Goal: Task Accomplishment & Management: Use online tool/utility

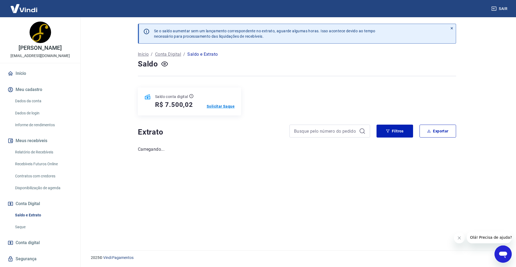
click at [222, 104] on p "Solicitar Saque" at bounding box center [221, 105] width 28 height 5
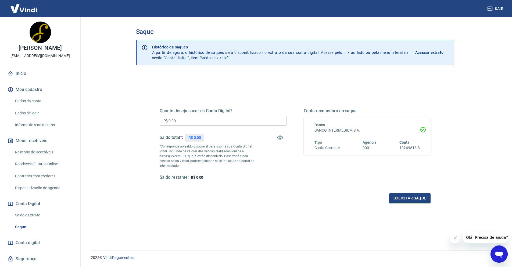
click at [216, 119] on input "R$ 0,00" at bounding box center [223, 121] width 127 height 10
type input "R$ 4.500,02"
click at [398, 197] on button "Solicitar saque" at bounding box center [409, 198] width 41 height 10
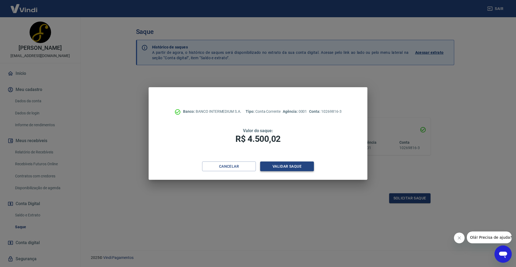
click at [285, 162] on button "Validar saque" at bounding box center [287, 166] width 54 height 10
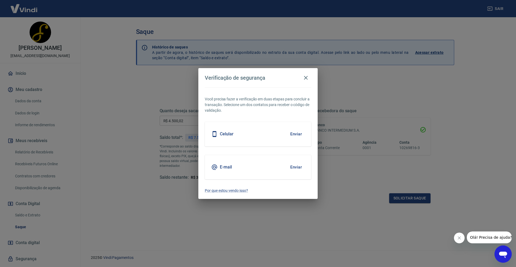
drag, startPoint x: 311, startPoint y: 130, endPoint x: 304, endPoint y: 132, distance: 6.8
click at [311, 130] on div "Celular Enviar" at bounding box center [258, 134] width 106 height 24
click at [293, 133] on button "Enviar" at bounding box center [295, 133] width 17 height 11
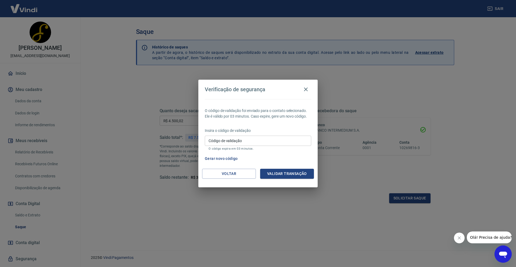
click at [374, 20] on div "Verificação de segurança O código de validação foi enviado para o contato selec…" at bounding box center [258, 133] width 516 height 267
click at [227, 156] on button "Gerar novo código" at bounding box center [221, 158] width 37 height 10
click at [270, 174] on button "Validar transação" at bounding box center [287, 173] width 54 height 10
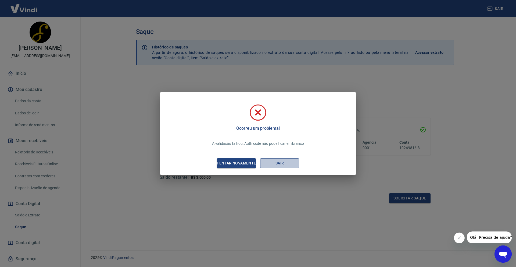
click at [270, 164] on button "Sair" at bounding box center [279, 163] width 39 height 10
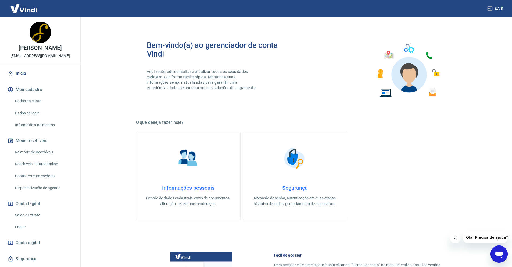
click at [37, 219] on link "Saldo e Extrato" at bounding box center [43, 214] width 61 height 11
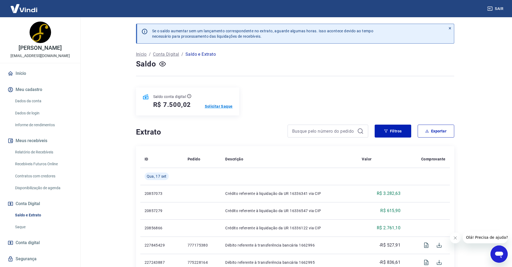
click at [212, 105] on p "Solicitar Saque" at bounding box center [219, 105] width 28 height 5
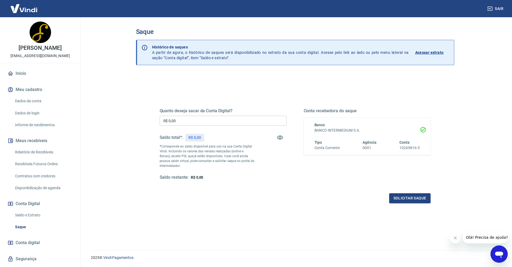
click at [229, 124] on input "R$ 0,00" at bounding box center [223, 121] width 127 height 10
type input "R$ 4.500,02"
click at [412, 196] on button "Solicitar saque" at bounding box center [409, 198] width 41 height 10
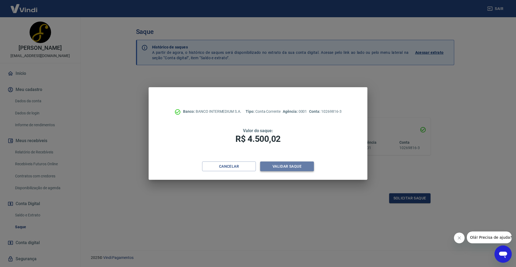
click at [288, 163] on button "Validar saque" at bounding box center [287, 166] width 54 height 10
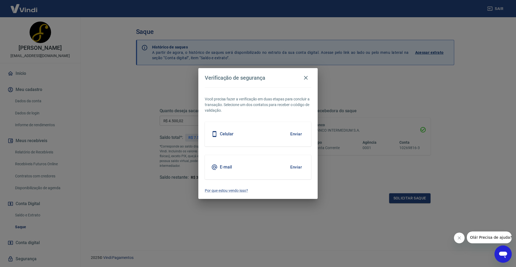
click at [296, 133] on button "Enviar" at bounding box center [295, 133] width 17 height 11
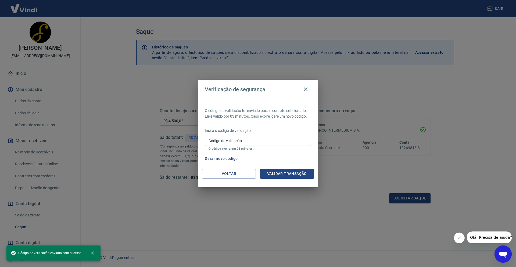
click at [272, 142] on input "Código de validação" at bounding box center [258, 140] width 106 height 10
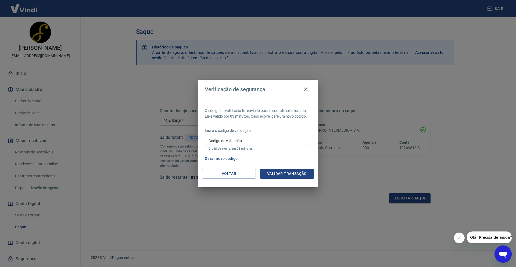
click at [275, 134] on div "Insira o código de validação Código de validação Código de validação O código e…" at bounding box center [258, 139] width 106 height 23
click at [271, 142] on input "Código de validação" at bounding box center [258, 140] width 106 height 10
click at [270, 135] on input "Código de validação" at bounding box center [258, 140] width 106 height 10
click at [268, 131] on p "Insira o código de validação" at bounding box center [258, 131] width 106 height 6
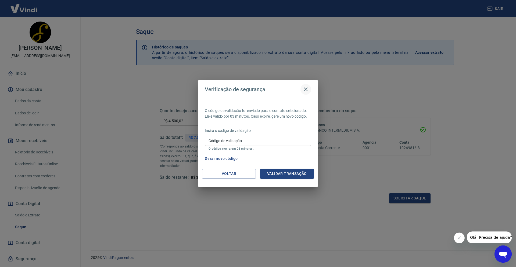
click at [310, 88] on button "button" at bounding box center [305, 89] width 11 height 11
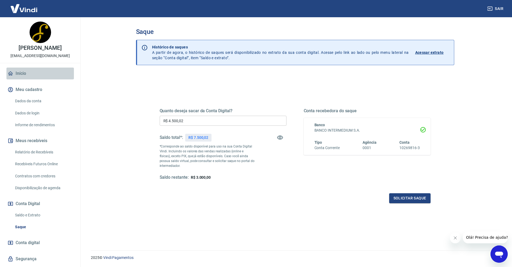
click at [49, 79] on link "Início" at bounding box center [39, 73] width 67 height 12
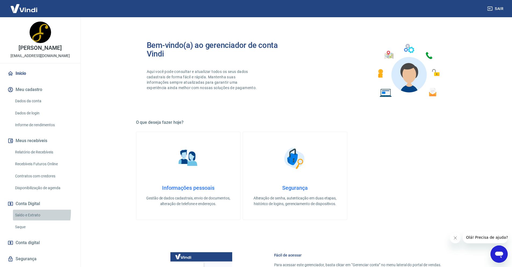
click at [20, 217] on link "Saldo e Extrato" at bounding box center [43, 214] width 61 height 11
